Goal: Task Accomplishment & Management: Manage account settings

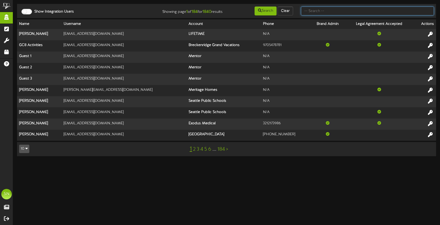
click at [317, 10] on input "text" at bounding box center [367, 11] width 133 height 9
type input "f"
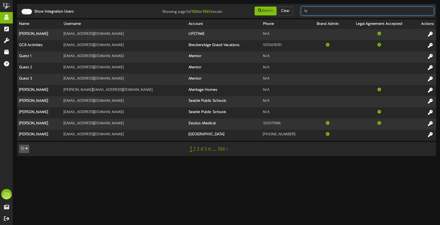
type input "f"
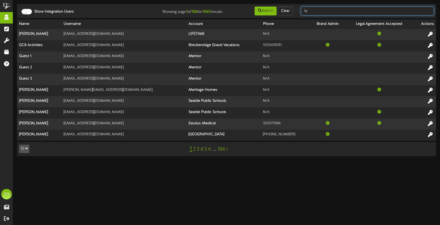
type input "f"
type input "bob"
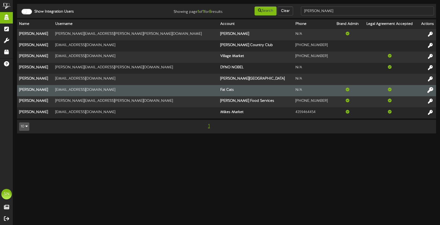
click at [431, 91] on icon at bounding box center [430, 90] width 6 height 6
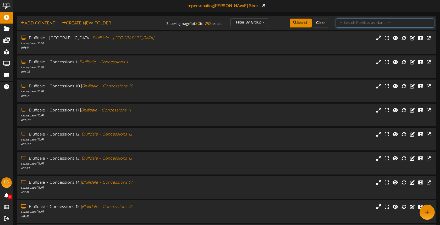
click at [359, 24] on input "text" at bounding box center [385, 23] width 98 height 9
click at [352, 25] on input "text" at bounding box center [385, 23] width 98 height 9
type input "[GEOGRAPHIC_DATA]"
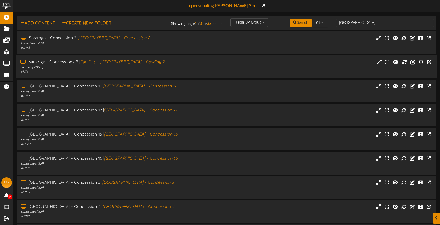
scroll to position [68, 0]
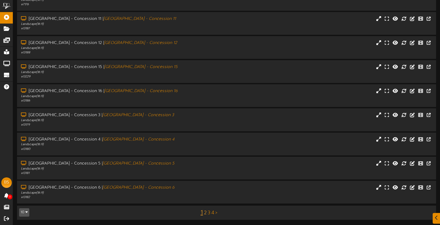
click at [204, 211] on link "2" at bounding box center [205, 213] width 3 height 6
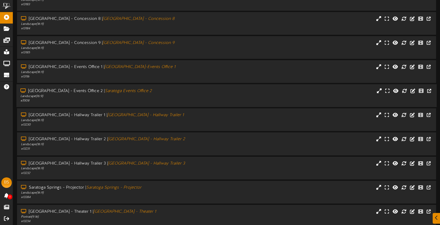
scroll to position [68, 0]
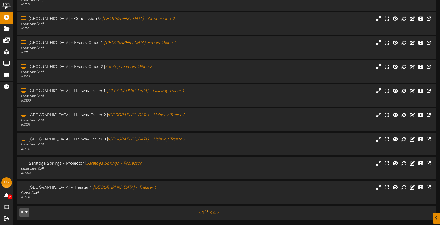
click at [210, 212] on link "3" at bounding box center [210, 213] width 3 height 6
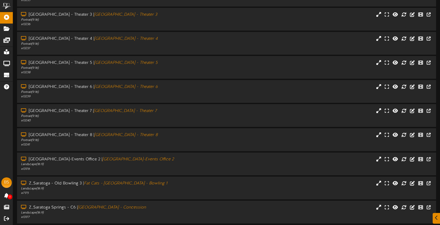
scroll to position [68, 0]
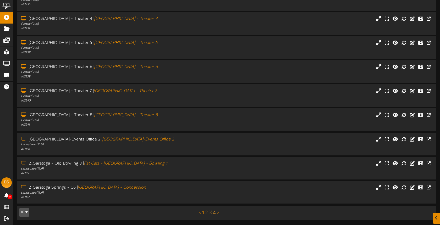
click at [214, 211] on link "4" at bounding box center [214, 213] width 3 height 6
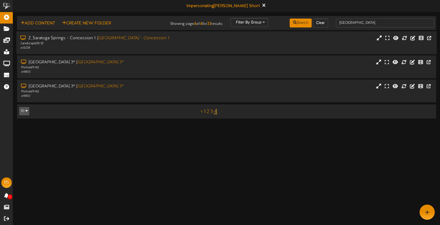
click at [230, 47] on div "Z_Saratoga Springs - [GEOGRAPHIC_DATA] 1 | [GEOGRAPHIC_DATA] - [GEOGRAPHIC_DATA…" at bounding box center [226, 42] width 420 height 15
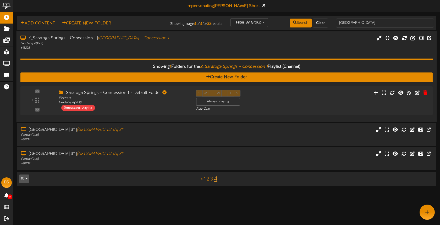
click at [233, 46] on div "Z_Saratoga Springs - [GEOGRAPHIC_DATA] 1 | [GEOGRAPHIC_DATA] - [GEOGRAPHIC_DATA…" at bounding box center [226, 42] width 420 height 15
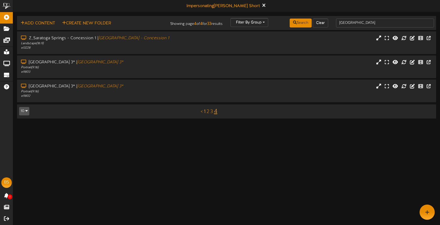
click at [205, 112] on link "1" at bounding box center [205, 112] width 2 height 6
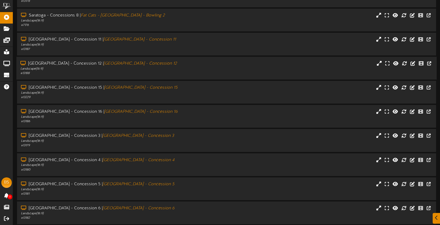
scroll to position [61, 0]
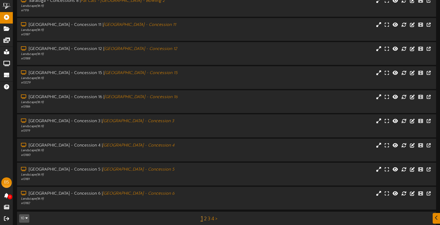
click at [204, 218] on link "2" at bounding box center [205, 219] width 3 height 6
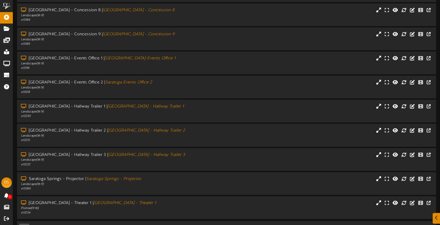
scroll to position [68, 0]
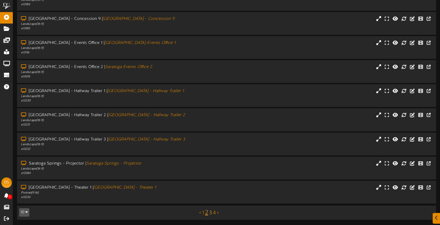
click at [211, 213] on link "3" at bounding box center [210, 213] width 3 height 6
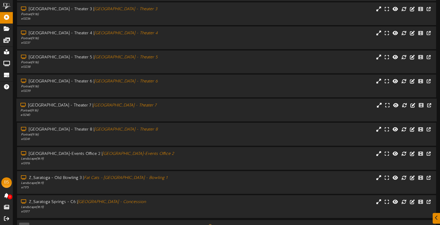
scroll to position [68, 0]
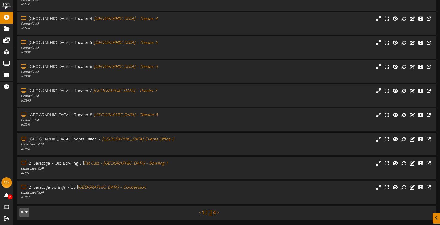
click at [215, 212] on link "4" at bounding box center [214, 213] width 3 height 6
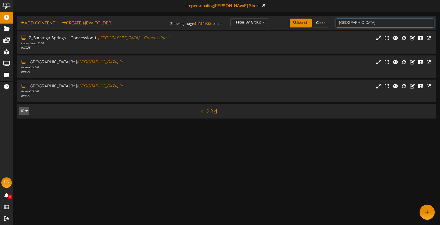
drag, startPoint x: 367, startPoint y: 23, endPoint x: 372, endPoint y: 21, distance: 5.6
click at [367, 22] on input "[GEOGRAPHIC_DATA]" at bounding box center [385, 23] width 98 height 9
click at [373, 21] on input "[GEOGRAPHIC_DATA]" at bounding box center [385, 23] width 98 height 9
type input "saratoga"
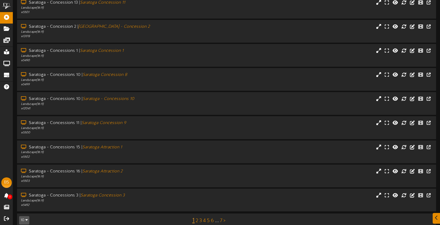
scroll to position [68, 0]
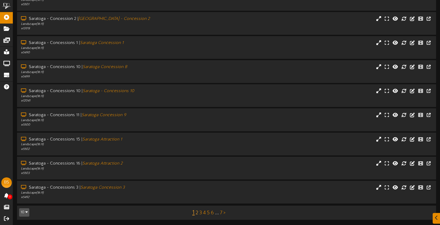
click at [196, 212] on link "2" at bounding box center [196, 213] width 3 height 6
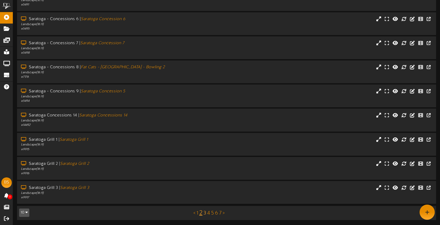
click at [205, 213] on link "3" at bounding box center [204, 213] width 3 height 6
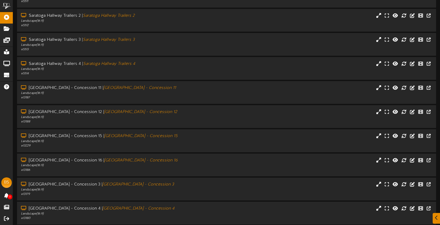
scroll to position [68, 0]
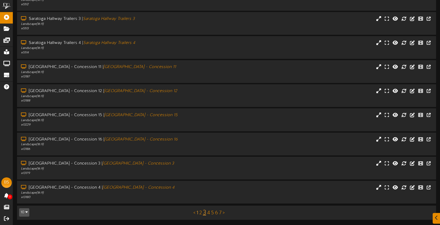
click at [197, 212] on link "1" at bounding box center [197, 213] width 2 height 6
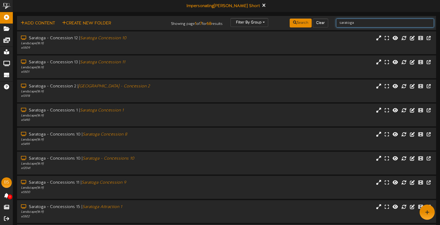
click at [367, 24] on input "saratoga" at bounding box center [385, 23] width 98 height 9
drag, startPoint x: 169, startPoint y: 103, endPoint x: 178, endPoint y: 97, distance: 10.7
click at [169, 103] on div "Saratoga - Concession 2 | [GEOGRAPHIC_DATA] - Concession 2 Landscape ( 16:9 ) #…" at bounding box center [226, 92] width 426 height 24
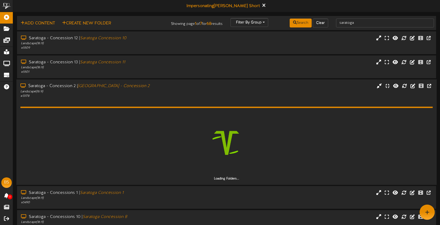
click at [175, 97] on div "# 13178" at bounding box center [103, 96] width 167 height 4
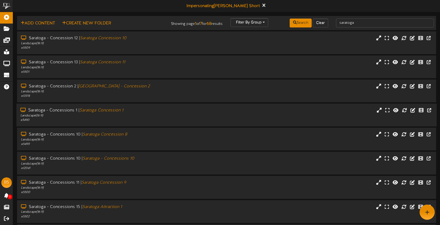
click at [166, 114] on div "Landscape ( 16:9 )" at bounding box center [103, 116] width 167 height 4
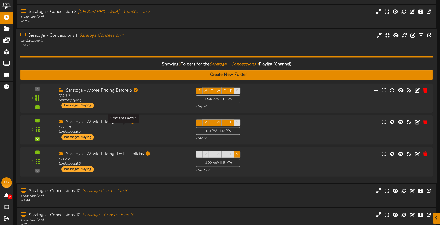
scroll to position [78, 0]
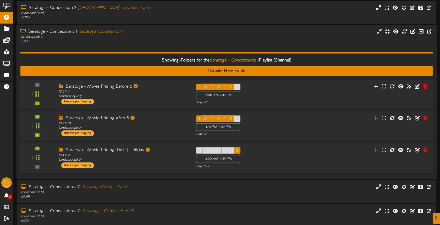
click at [85, 40] on div "# 5490" at bounding box center [103, 41] width 167 height 4
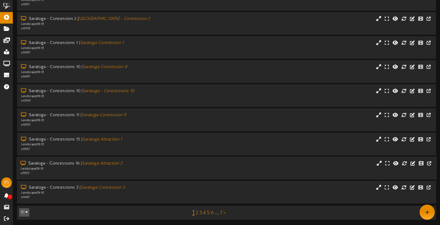
scroll to position [0, 0]
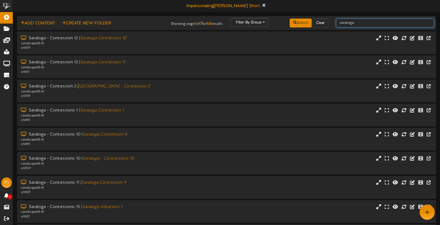
click at [357, 24] on input "saratoga" at bounding box center [385, 23] width 98 height 9
drag, startPoint x: 358, startPoint y: 24, endPoint x: 325, endPoint y: 23, distance: 32.5
click at [325, 23] on div "Add Content Create New Folder Showing page 1 of 7 for 68 results Filter By Grou…" at bounding box center [226, 23] width 422 height 10
type input "[GEOGRAPHIC_DATA]"
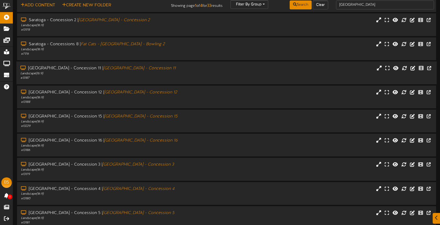
scroll to position [68, 0]
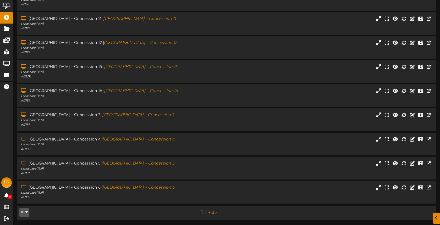
click at [204, 212] on link "2" at bounding box center [205, 213] width 3 height 6
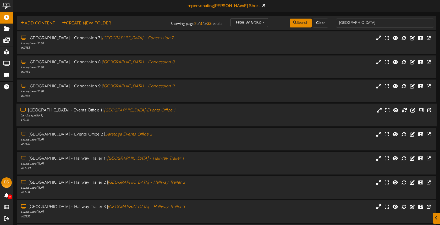
scroll to position [68, 0]
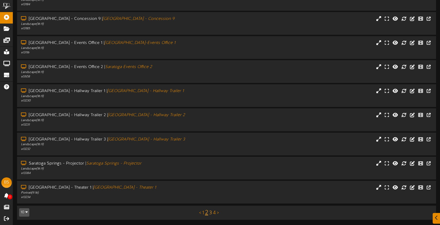
click at [211, 214] on link "3" at bounding box center [210, 213] width 3 height 6
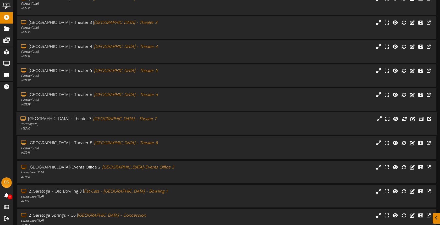
scroll to position [68, 0]
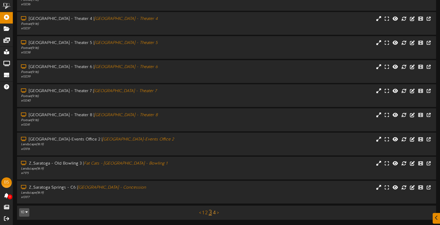
click at [214, 213] on link "4" at bounding box center [214, 213] width 3 height 6
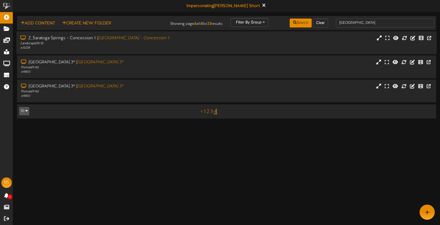
click at [174, 49] on div "# 13228" at bounding box center [103, 48] width 167 height 4
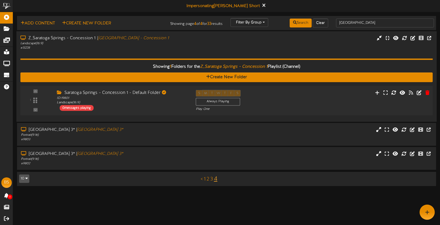
click at [169, 108] on div "Saratoga Springs - Concession 1 - Default Folder ID: 19801 Landscape ( 16:9 ) 0…" at bounding box center [122, 100] width 139 height 21
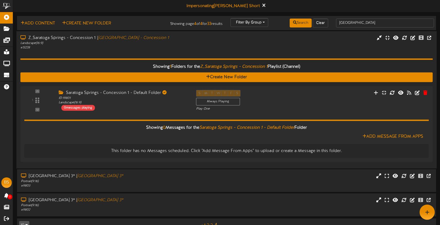
click at [164, 52] on div "Showing 1 Folders for the Z_Saratoga Springs - Concession 1 Playlist (Channel) …" at bounding box center [226, 107] width 412 height 114
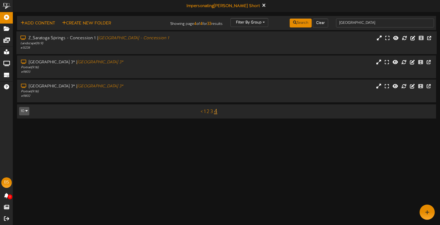
click at [162, 49] on div "# 13228" at bounding box center [103, 48] width 167 height 4
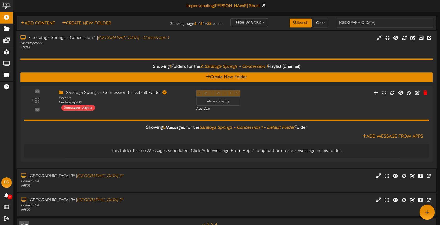
click at [162, 49] on div "# 13228" at bounding box center [103, 48] width 167 height 4
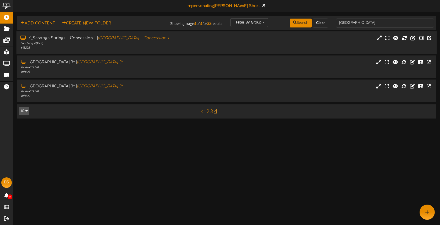
click at [169, 48] on div "# 13228" at bounding box center [103, 48] width 167 height 4
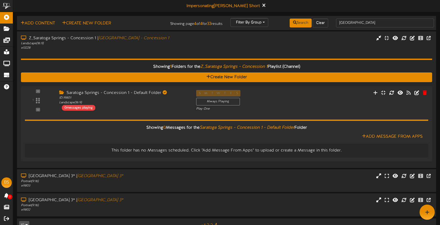
click at [169, 53] on div "Showing 1 Folders for the Z_Saratoga Springs - Concession 1 Playlist (Channel) …" at bounding box center [226, 107] width 411 height 114
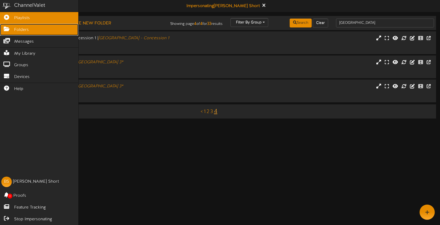
click at [17, 30] on span "Folders" at bounding box center [21, 30] width 15 height 6
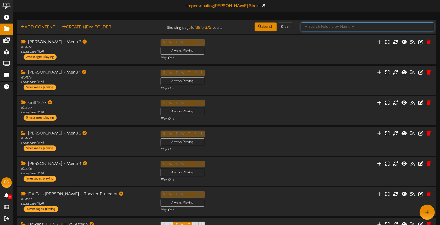
click at [338, 28] on input "text" at bounding box center [367, 27] width 133 height 9
type input "saratoga"
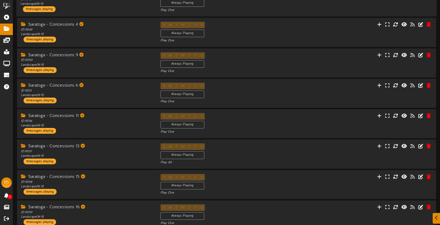
scroll to position [135, 0]
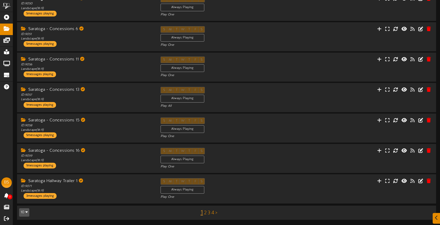
click at [204, 213] on link "2" at bounding box center [205, 213] width 3 height 6
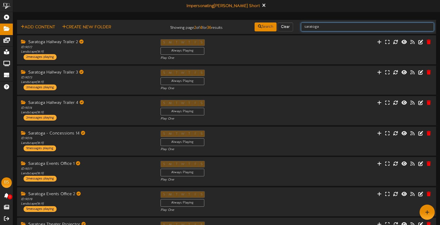
click at [339, 26] on input "saratoga" at bounding box center [367, 27] width 133 height 9
type input "saratoga concessions"
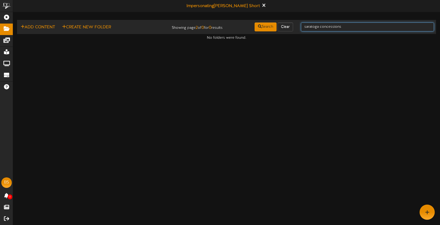
click at [352, 25] on input "saratoga concessions" at bounding box center [367, 27] width 133 height 9
type input "saratoga concessions"
click at [346, 26] on input "saratoga concessions" at bounding box center [367, 27] width 133 height 9
type input "saratoga"
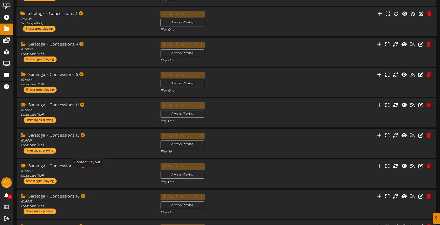
scroll to position [135, 0]
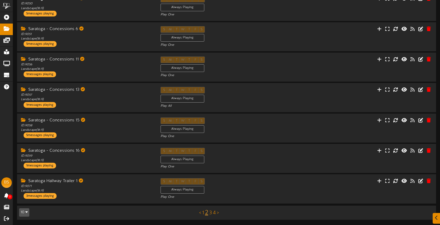
click at [210, 212] on link "3" at bounding box center [210, 213] width 3 height 6
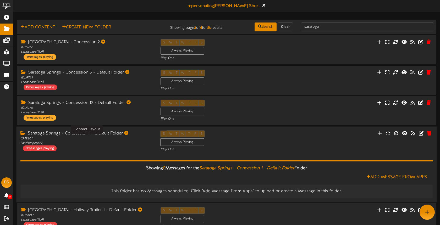
click at [128, 143] on div "ID: 19801 Landscape ( 16:9 )" at bounding box center [86, 140] width 132 height 9
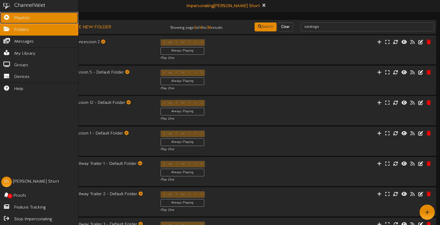
click at [23, 17] on span "Playlists" at bounding box center [22, 18] width 16 height 6
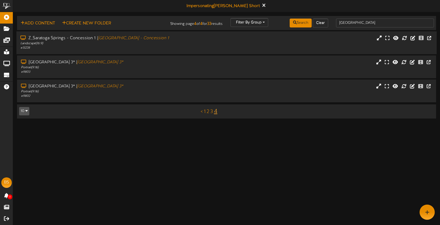
click at [209, 47] on div "Z_Saratoga Springs - [GEOGRAPHIC_DATA] 1 | [GEOGRAPHIC_DATA] - [GEOGRAPHIC_DATA…" at bounding box center [226, 42] width 420 height 15
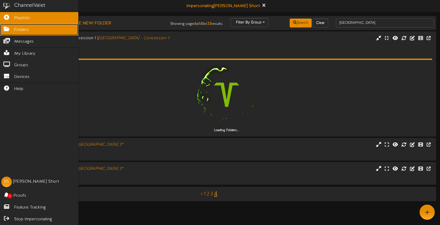
click at [10, 29] on icon at bounding box center [6, 28] width 13 height 4
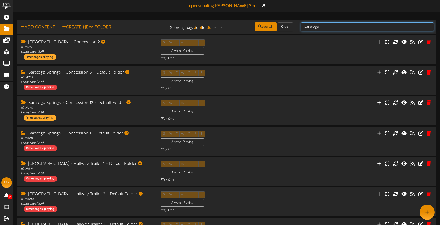
click at [348, 28] on input "saratoga" at bounding box center [367, 27] width 133 height 9
drag, startPoint x: 348, startPoint y: 28, endPoint x: 293, endPoint y: 27, distance: 55.0
click at [292, 27] on div "Add Content Create New Folder Showing page 3 of 4 for 36 results Search Clear […" at bounding box center [226, 27] width 422 height 10
type input "saratoga - movie pricing"
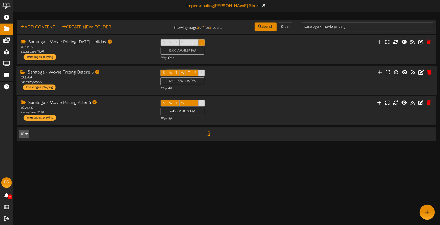
drag, startPoint x: 417, startPoint y: 80, endPoint x: 419, endPoint y: 75, distance: 4.8
click at [417, 79] on div "Saratoga - Movie Pricing Before 5 ID: 21919 Landscape ( 16:9 ) 1 messages playi…" at bounding box center [226, 80] width 420 height 21
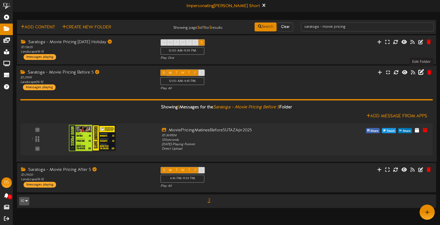
click at [420, 72] on icon at bounding box center [421, 72] width 6 height 6
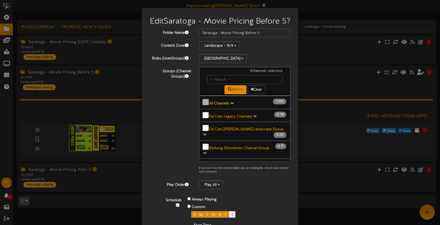
click at [226, 105] on b "All Channels" at bounding box center [219, 104] width 20 height 4
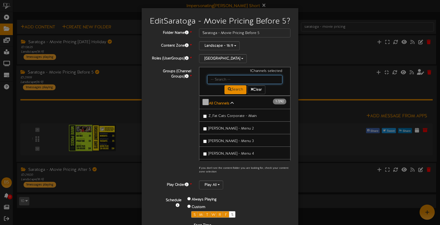
click at [226, 84] on input "text" at bounding box center [244, 79] width 75 height 9
type input "[GEOGRAPHIC_DATA]"
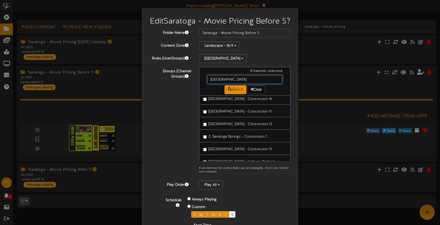
scroll to position [2253, 0]
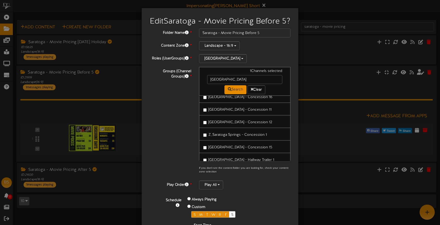
click at [235, 137] on span "Z_Saratoga Springs - Concession 1" at bounding box center [237, 135] width 58 height 4
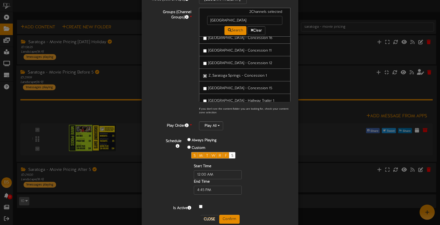
scroll to position [78, 0]
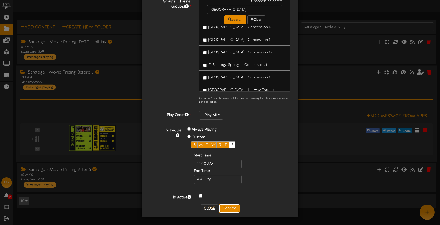
click at [233, 208] on button "Confirm" at bounding box center [229, 208] width 20 height 9
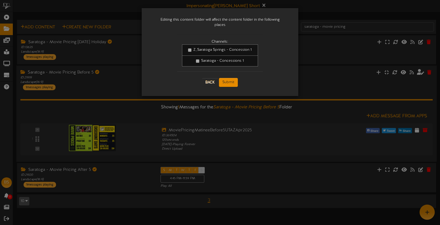
scroll to position [0, 0]
click at [229, 78] on button "Submit" at bounding box center [228, 82] width 19 height 9
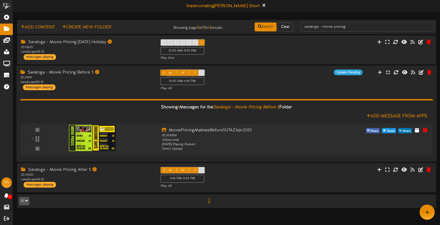
click at [239, 76] on div "S M T W T F S 12:00 AM - 4:45 PM Play All" at bounding box center [226, 79] width 140 height 21
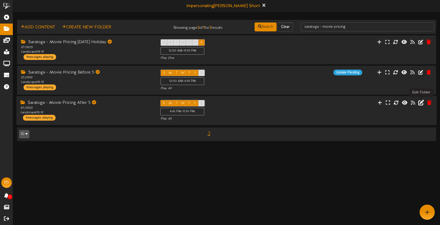
click at [423, 103] on icon at bounding box center [421, 103] width 6 height 6
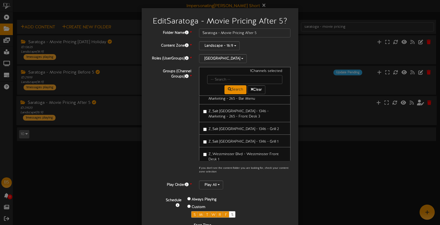
scroll to position [337, 0]
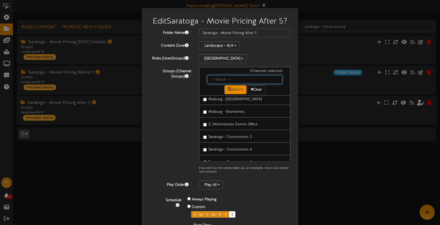
click at [221, 80] on input "text" at bounding box center [244, 79] width 75 height 9
type input "z"
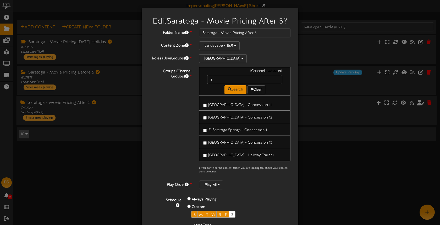
click at [255, 128] on span "Z_Saratoga Springs - Concession 1" at bounding box center [237, 130] width 58 height 4
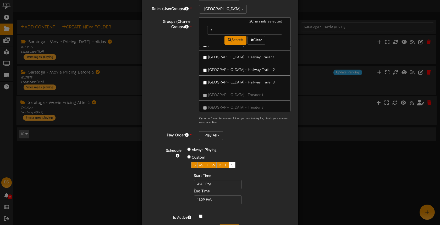
scroll to position [59, 0]
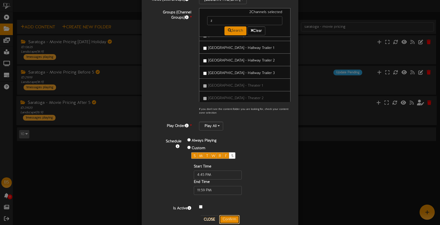
click at [231, 219] on button "Confirm" at bounding box center [229, 219] width 20 height 9
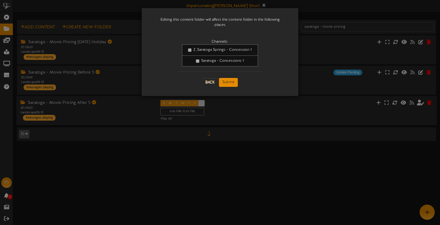
scroll to position [0, 0]
click at [233, 78] on button "Submit" at bounding box center [228, 82] width 19 height 9
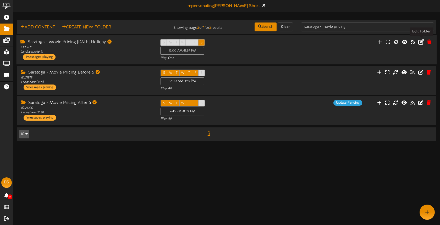
click at [419, 41] on icon at bounding box center [421, 42] width 6 height 6
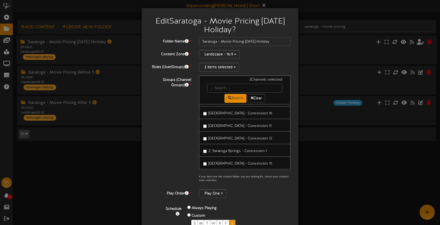
scroll to position [2245, 0]
click at [248, 150] on span "Z_Saratoga Springs - Concession 1" at bounding box center [237, 152] width 58 height 4
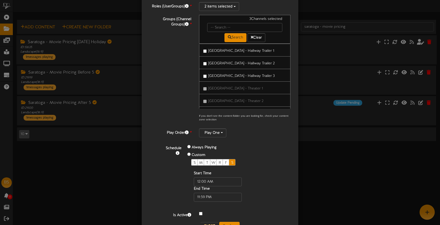
scroll to position [78, 0]
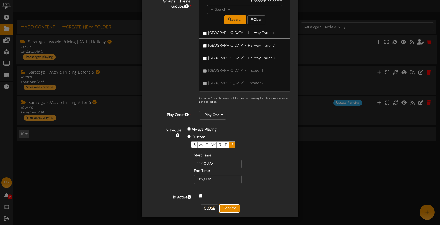
click at [225, 208] on button "Confirm" at bounding box center [229, 208] width 20 height 9
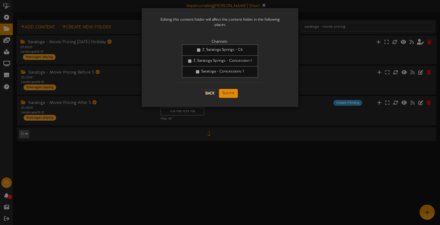
scroll to position [0, 0]
drag, startPoint x: 225, startPoint y: 89, endPoint x: 232, endPoint y: 85, distance: 8.0
click at [225, 89] on button "Submit" at bounding box center [228, 93] width 19 height 9
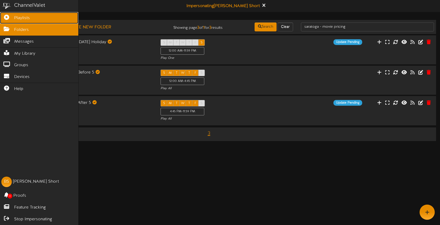
click at [11, 16] on icon at bounding box center [6, 17] width 13 height 4
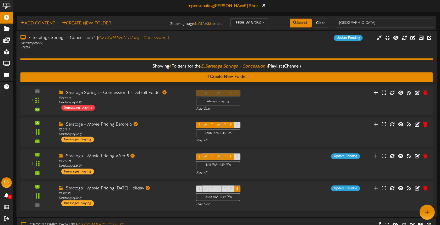
click at [190, 47] on div "Z_Saratoga Springs - [GEOGRAPHIC_DATA] 1 | [GEOGRAPHIC_DATA] - [GEOGRAPHIC_DATA…" at bounding box center [103, 42] width 175 height 15
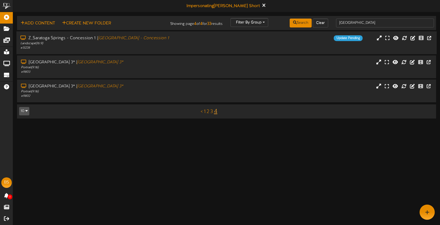
drag, startPoint x: 180, startPoint y: 40, endPoint x: 177, endPoint y: 38, distance: 3.4
click at [180, 40] on div "Z_Saratoga Springs - [GEOGRAPHIC_DATA] 1 | [GEOGRAPHIC_DATA] - [GEOGRAPHIC_DATA…" at bounding box center [103, 38] width 167 height 6
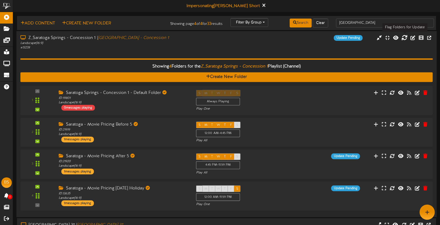
click at [404, 38] on icon at bounding box center [404, 38] width 6 height 6
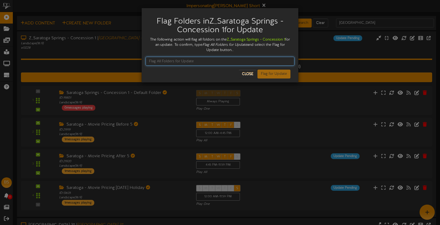
click at [190, 57] on input "text" at bounding box center [219, 61] width 149 height 9
type input "Flag All Folders for Update"
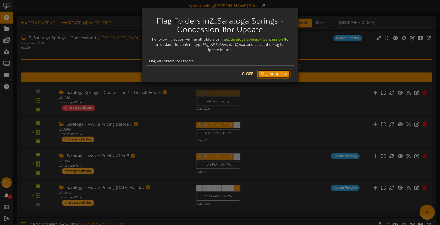
click at [275, 73] on button "Flag for Update" at bounding box center [273, 74] width 33 height 9
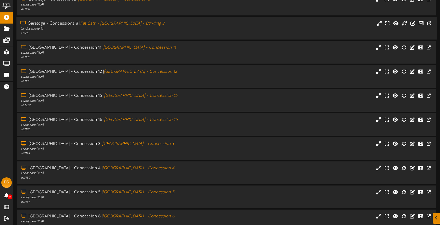
scroll to position [68, 0]
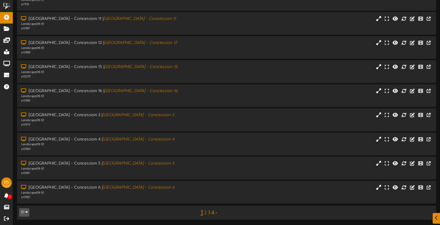
click at [212, 213] on link "4" at bounding box center [212, 213] width 3 height 6
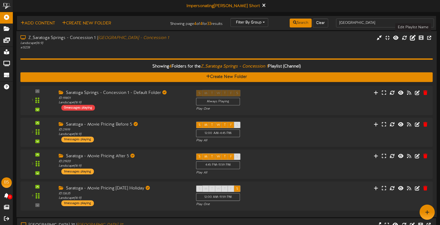
click at [413, 38] on icon at bounding box center [412, 38] width 6 height 6
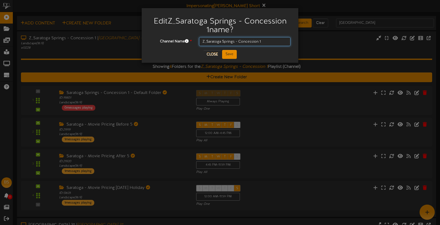
click at [208, 41] on input "Z_Saratoga Springs - Concession 1" at bounding box center [244, 41] width 91 height 9
drag, startPoint x: 206, startPoint y: 41, endPoint x: 192, endPoint y: 41, distance: 13.9
click at [193, 41] on div "Channel Name * Z_Saratoga Springs - [GEOGRAPHIC_DATA] 1" at bounding box center [219, 41] width 149 height 9
type input "[GEOGRAPHIC_DATA] - Concession 1"
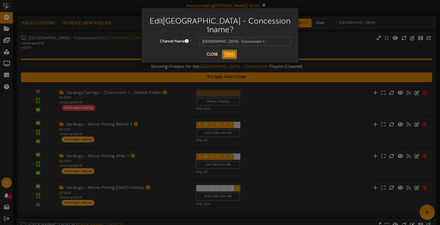
click at [233, 55] on button "Save" at bounding box center [229, 54] width 15 height 9
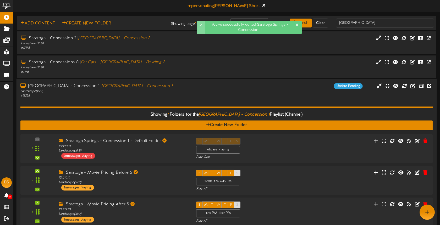
click at [202, 94] on div "[GEOGRAPHIC_DATA] - Concession 1 | [GEOGRAPHIC_DATA] - [GEOGRAPHIC_DATA] 1 Land…" at bounding box center [226, 90] width 420 height 15
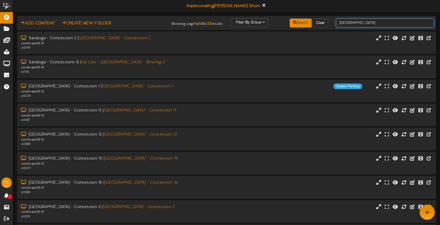
click at [369, 23] on input "[GEOGRAPHIC_DATA]" at bounding box center [385, 23] width 98 height 9
type input "saratoga"
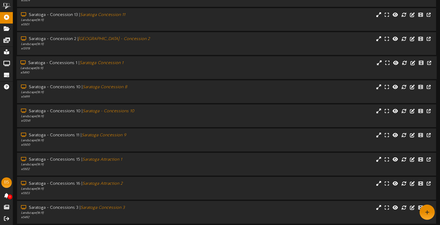
scroll to position [68, 0]
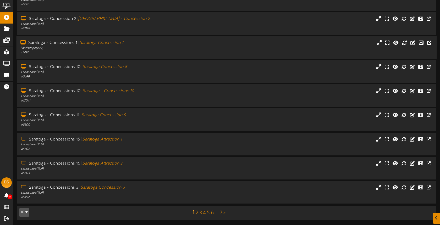
click at [167, 53] on div "# 5490" at bounding box center [103, 52] width 167 height 4
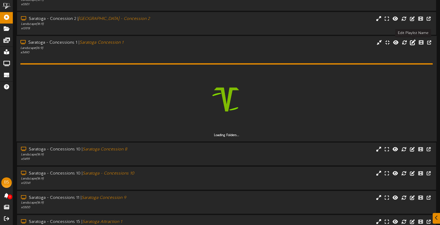
click at [413, 43] on icon at bounding box center [412, 43] width 6 height 6
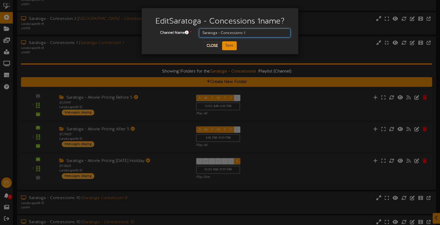
click at [256, 34] on input "Saratoga - Concessions 1" at bounding box center [244, 33] width 91 height 9
click at [203, 32] on input "Saratoga - Concessions 1" at bounding box center [244, 33] width 91 height 9
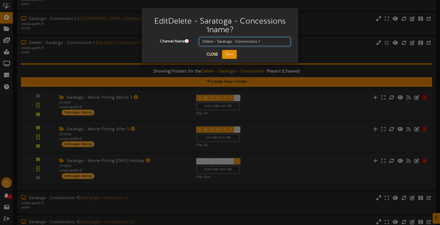
type input "Delete - Saratoga - Concessions 1"
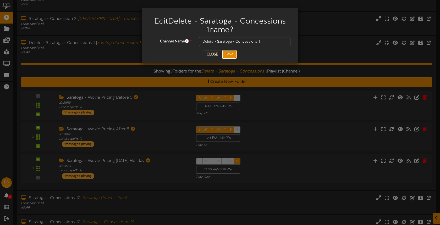
click at [231, 53] on button "Save" at bounding box center [229, 54] width 15 height 9
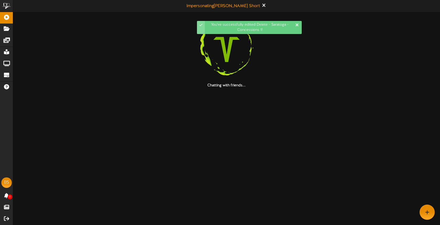
scroll to position [0, 0]
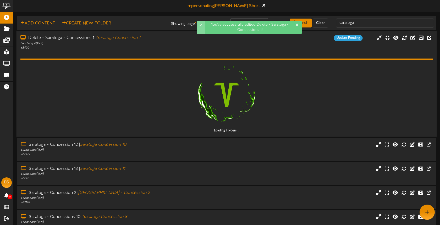
click at [146, 47] on div "# 5490" at bounding box center [103, 48] width 167 height 4
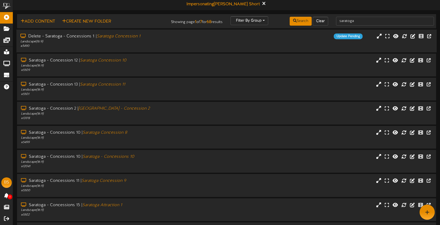
scroll to position [3, 0]
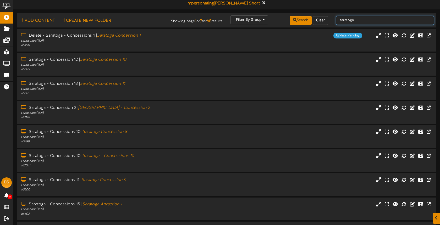
click at [360, 22] on input "saratoga" at bounding box center [385, 20] width 98 height 9
type input "[GEOGRAPHIC_DATA]"
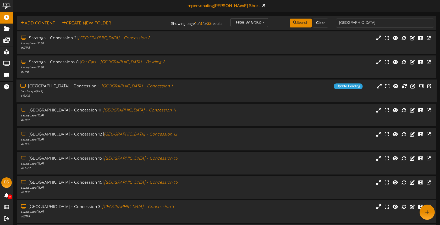
click at [188, 89] on div "[GEOGRAPHIC_DATA] - Concession 1 | [GEOGRAPHIC_DATA] - [GEOGRAPHIC_DATA] 1 Land…" at bounding box center [103, 90] width 175 height 15
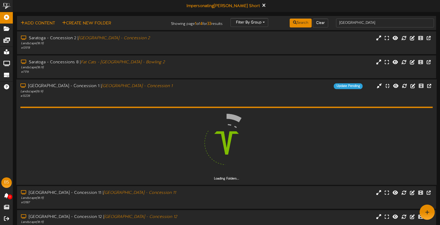
drag, startPoint x: 29, startPoint y: 83, endPoint x: 40, endPoint y: 99, distance: 19.7
click at [38, 97] on div "[GEOGRAPHIC_DATA] - Concession 1 | [GEOGRAPHIC_DATA] - [GEOGRAPHIC_DATA] 1 Land…" at bounding box center [103, 90] width 175 height 15
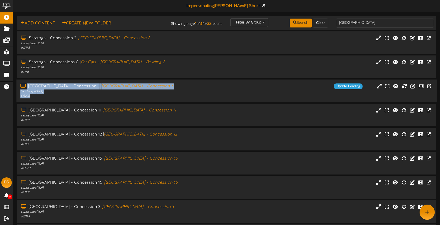
drag, startPoint x: 36, startPoint y: 90, endPoint x: 42, endPoint y: 92, distance: 5.9
click at [40, 97] on div "[GEOGRAPHIC_DATA] - Concession 1 | [GEOGRAPHIC_DATA] - [GEOGRAPHIC_DATA] 1 Land…" at bounding box center [226, 91] width 420 height 23
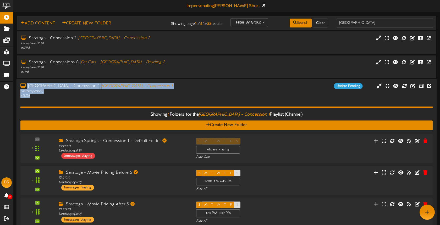
copy div "[GEOGRAPHIC_DATA] - Concession 1 | [GEOGRAPHIC_DATA] - Concession 1 Landscape (…"
